Goal: Information Seeking & Learning: Learn about a topic

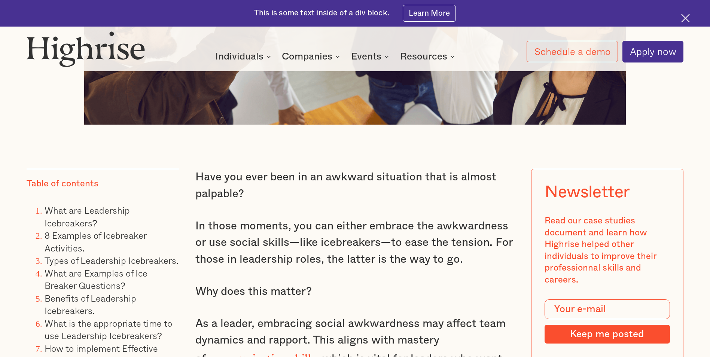
scroll to position [587, 0]
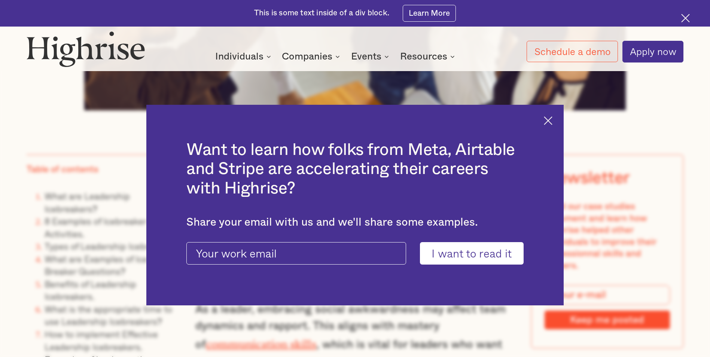
click at [553, 124] on img at bounding box center [548, 120] width 9 height 9
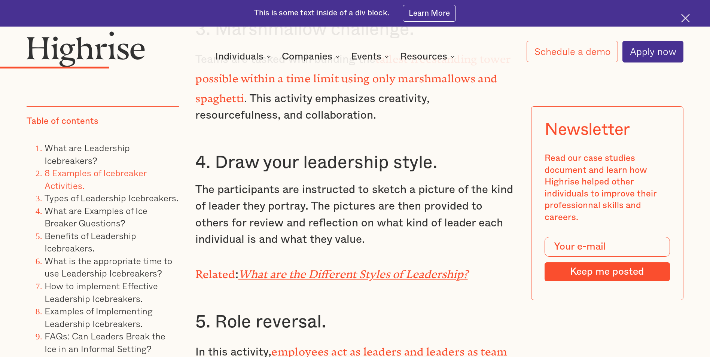
scroll to position [2707, 0]
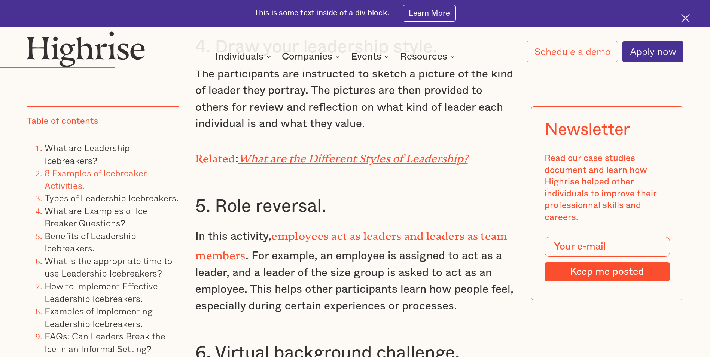
click at [337, 152] on em "What are the Different Styles of Leadership?" at bounding box center [352, 155] width 229 height 7
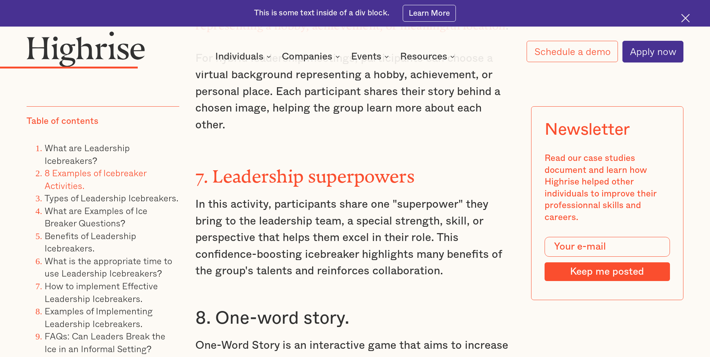
scroll to position [3099, 0]
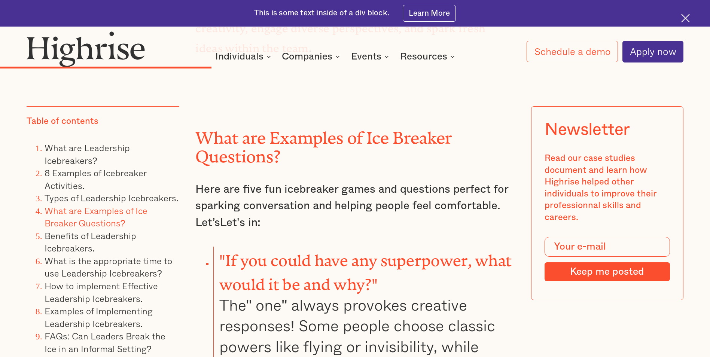
scroll to position [4257, 0]
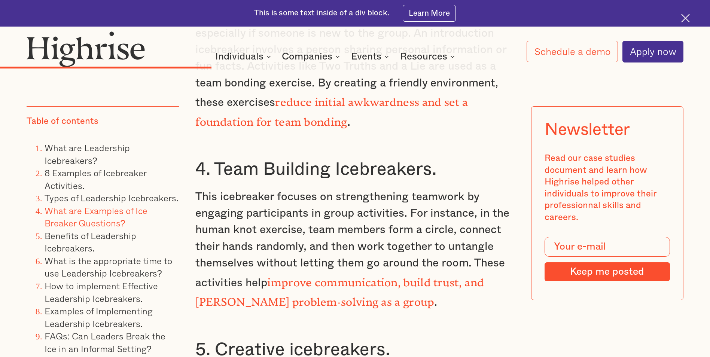
drag, startPoint x: 714, startPoint y: 122, endPoint x: 596, endPoint y: 90, distance: 121.8
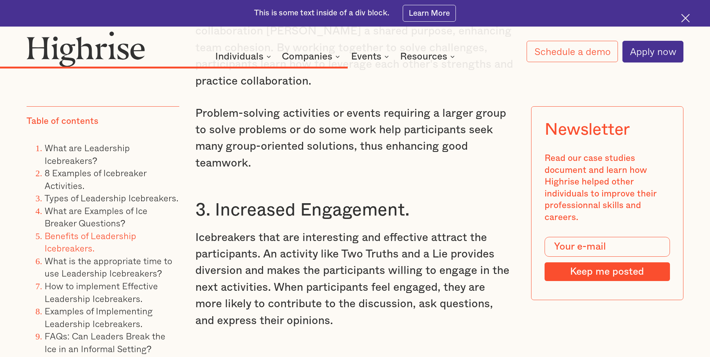
scroll to position [6342, 0]
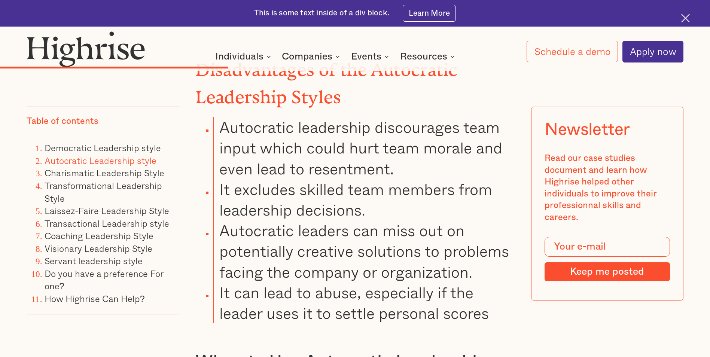
scroll to position [3715, 0]
